Goal: Information Seeking & Learning: Learn about a topic

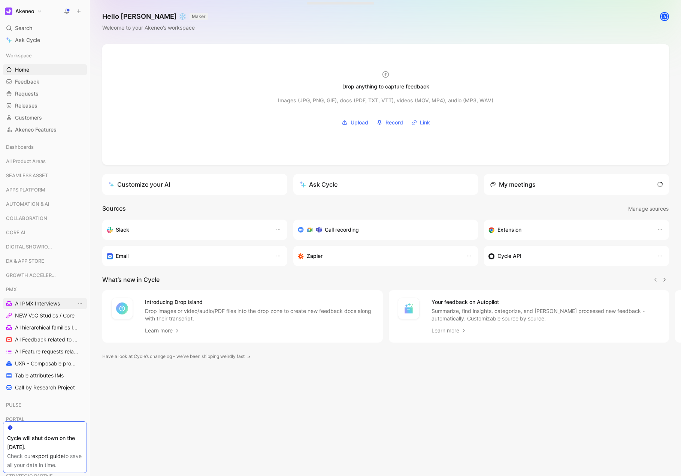
click at [52, 303] on span "All PMX Interviews" at bounding box center [37, 303] width 45 height 7
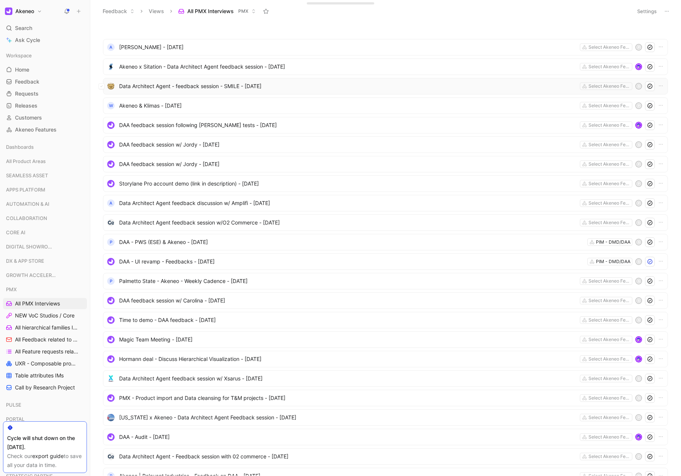
click at [181, 88] on span "Data Architect Agent - feedback session - SMILE - [DATE]" at bounding box center [348, 86] width 458 height 9
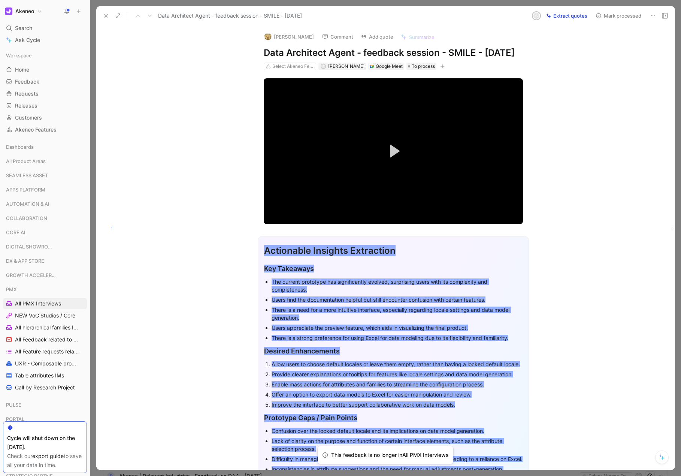
click at [429, 277] on h2 "Key Takeaways" at bounding box center [393, 268] width 259 height 16
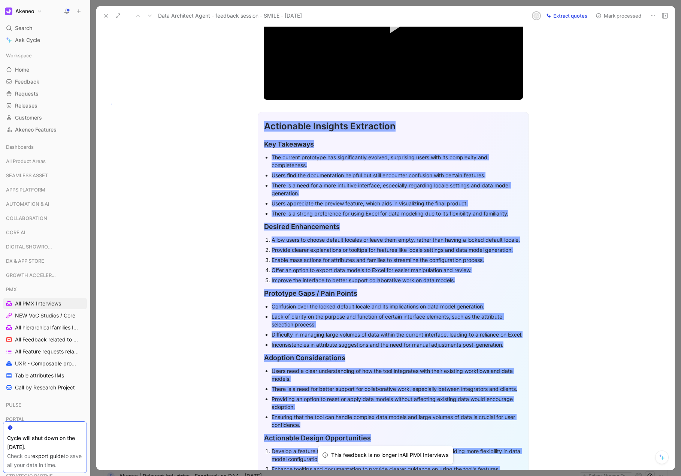
click at [376, 328] on div "Lack of clarity on the purpose and function of certain interface elements, such…" at bounding box center [397, 320] width 251 height 16
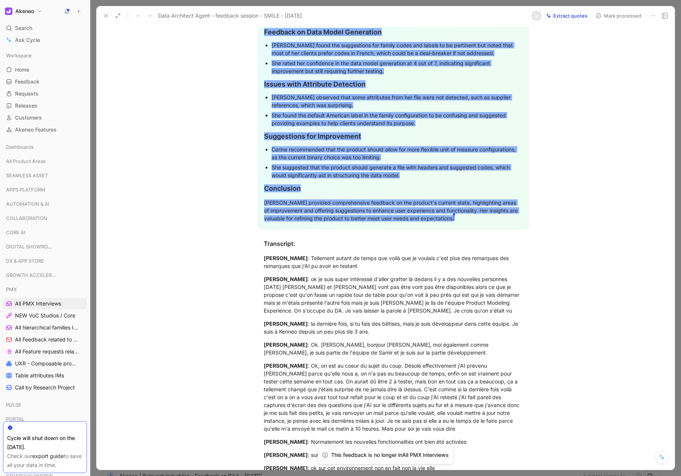
scroll to position [1834, 0]
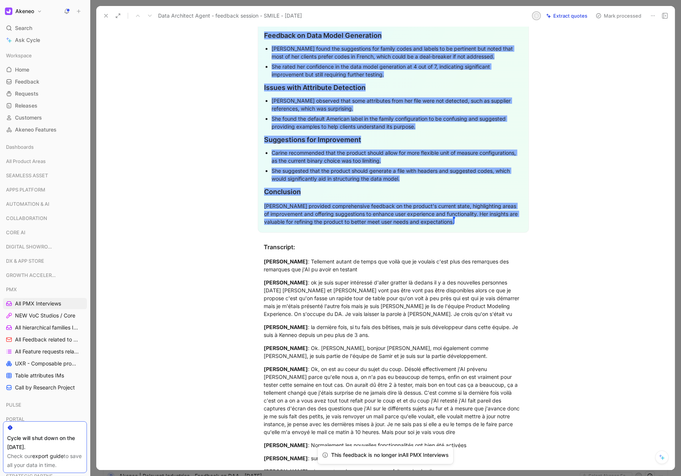
click at [369, 200] on h2 "Conclusion" at bounding box center [393, 192] width 259 height 16
click at [364, 225] on span "[PERSON_NAME] provided comprehensive feedback on the product's current state, h…" at bounding box center [391, 214] width 255 height 22
click at [461, 226] on div "[PERSON_NAME] provided comprehensive feedback on the product's current state, h…" at bounding box center [393, 214] width 259 height 24
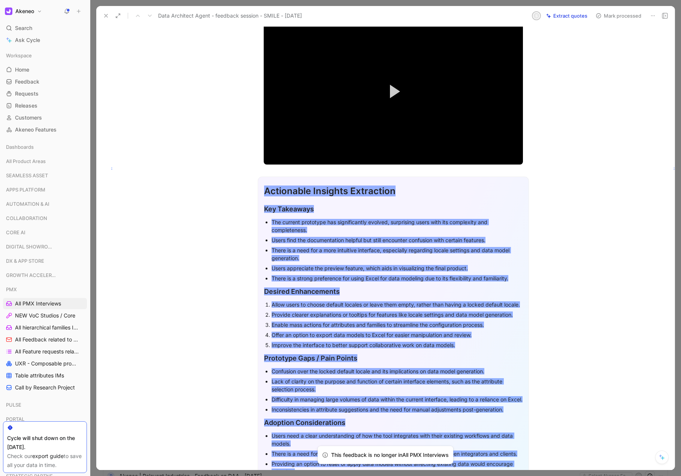
scroll to position [0, 0]
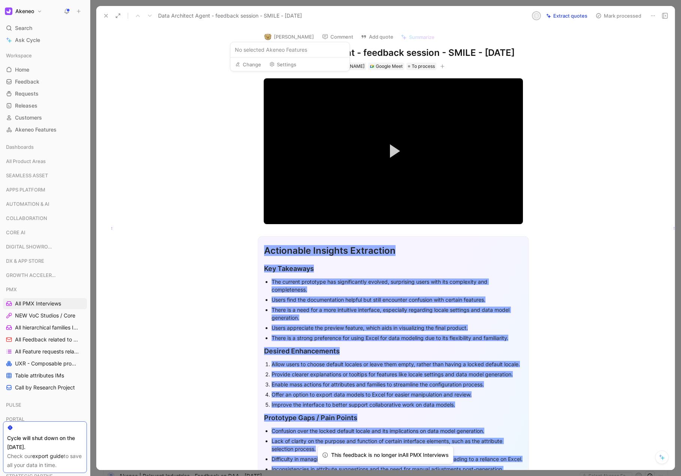
click at [303, 70] on div "Select Akeneo Features" at bounding box center [293, 66] width 42 height 7
type input "p"
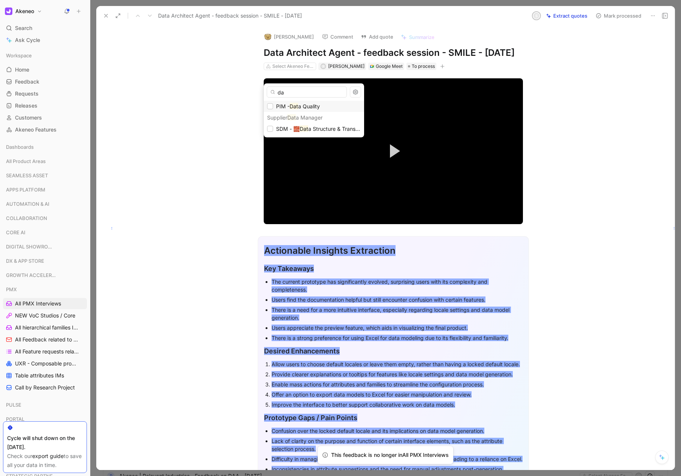
type input "d"
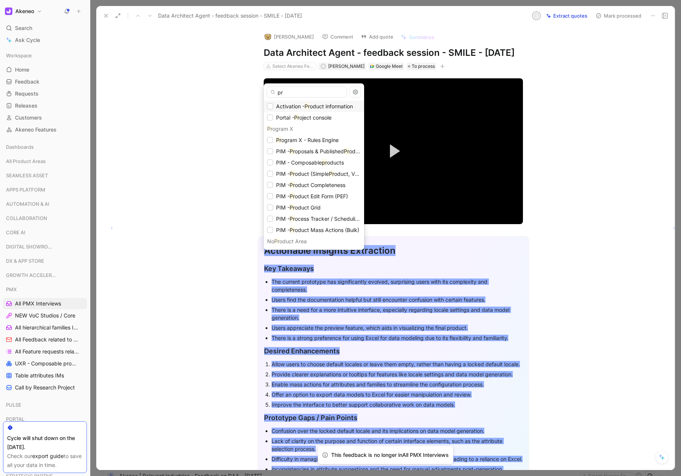
type input "p"
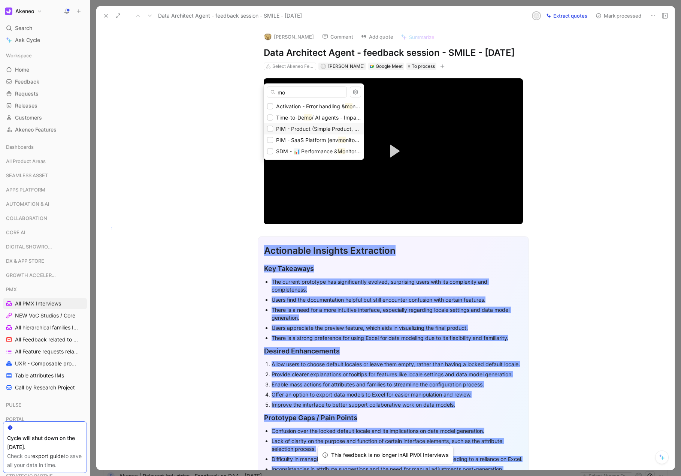
type input "m"
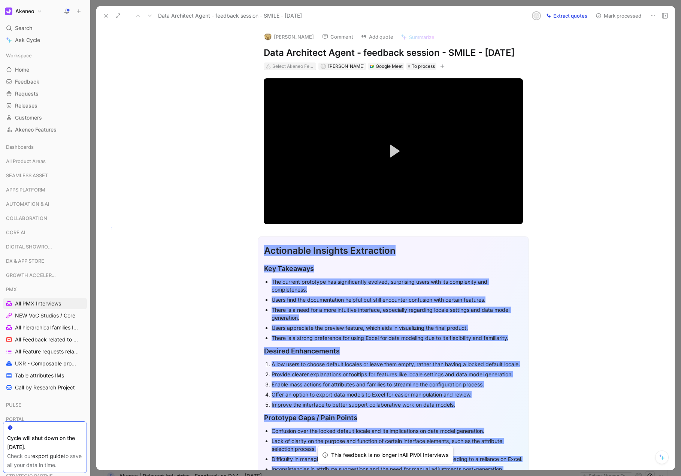
click at [305, 70] on div "Select Akeneo Features" at bounding box center [293, 66] width 42 height 7
type input "p"
type input "daa"
click at [270, 106] on icon at bounding box center [270, 106] width 4 height 4
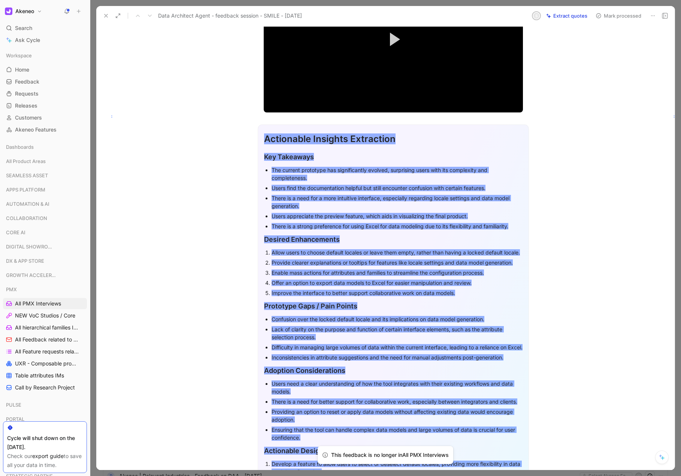
scroll to position [123, 0]
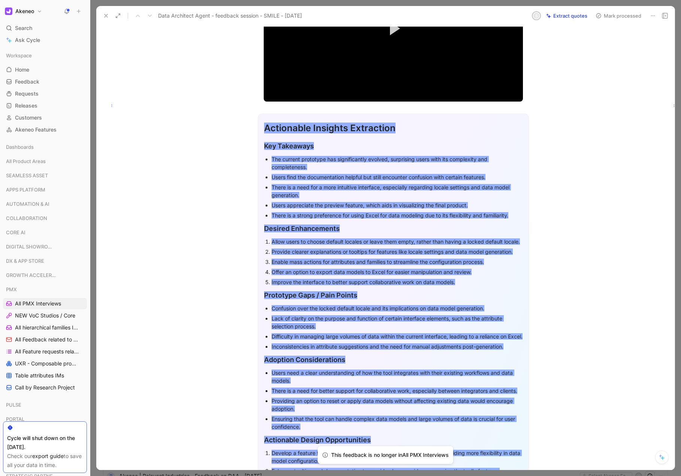
click at [422, 456] on span "This feedback is no longer in All PMX Interviews" at bounding box center [390, 454] width 118 height 6
click at [57, 306] on span "All PMX Interviews" at bounding box center [38, 303] width 46 height 7
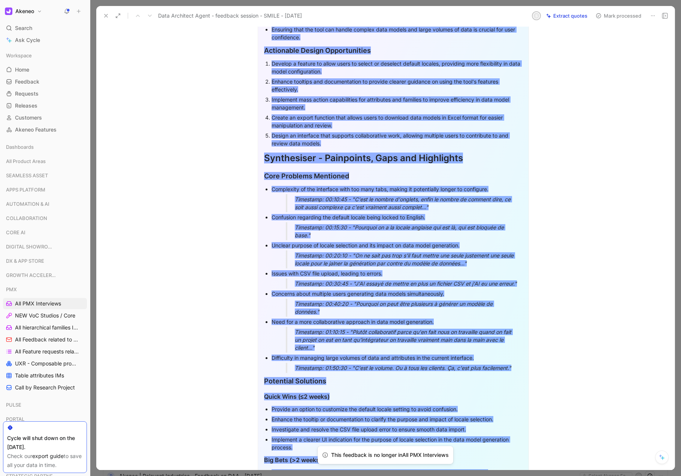
scroll to position [642, 0]
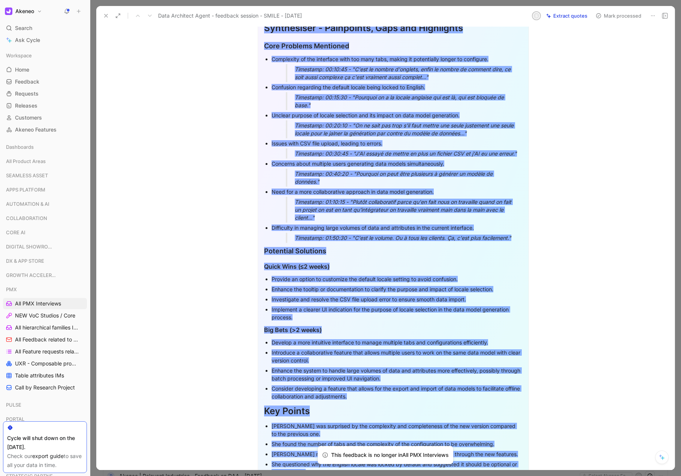
click at [348, 146] on span "Issues with CSV file upload, leading to errors." at bounding box center [327, 143] width 111 height 6
click at [354, 137] on div "Timestamp: 00:20:10 - "On ne sait pas trop s'il faut mettre une seule justement…" at bounding box center [406, 129] width 223 height 16
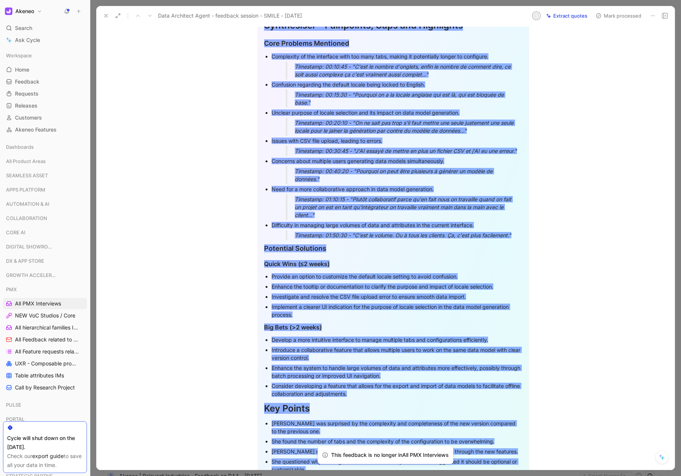
scroll to position [645, 0]
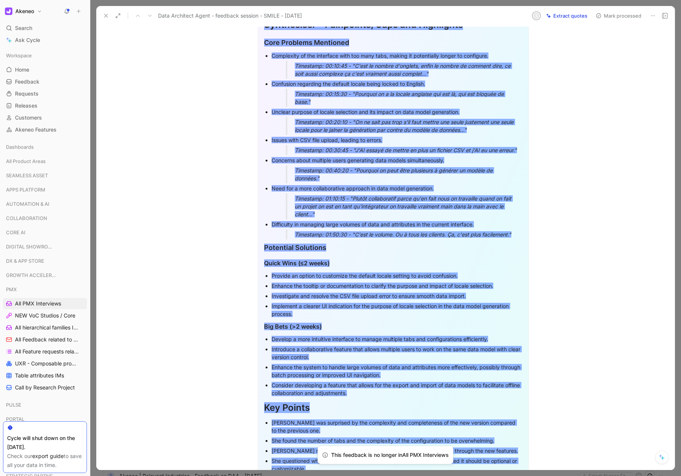
click at [420, 153] on span "Timestamp: 00:30:45 - "J'AI essayé de mettre en plus un fichier CSV et j'AI eu …" at bounding box center [406, 150] width 222 height 6
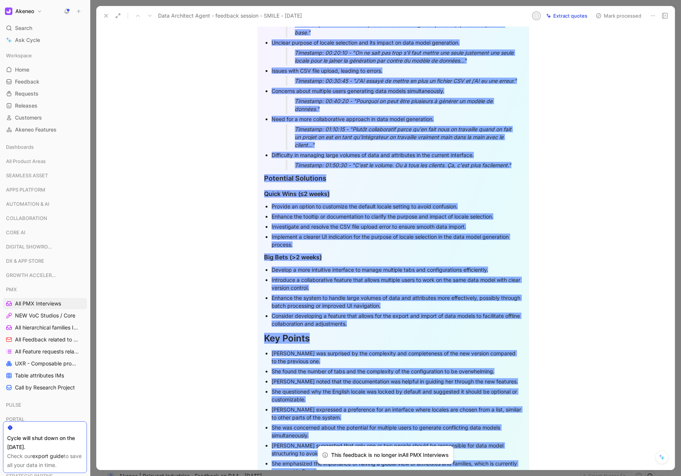
scroll to position [704, 0]
